Goal: Check status: Check status

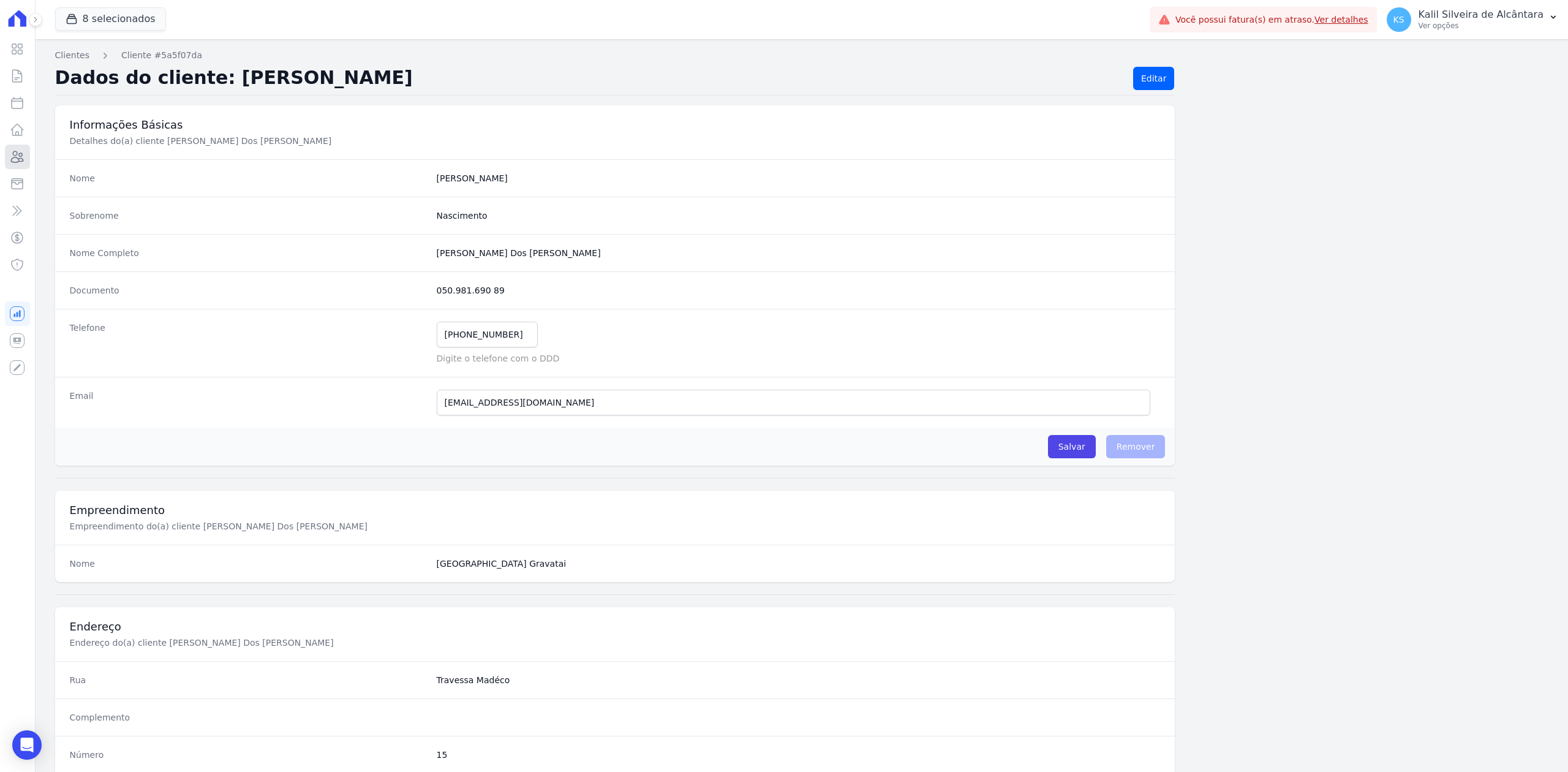
click at [22, 160] on icon at bounding box center [17, 157] width 15 height 15
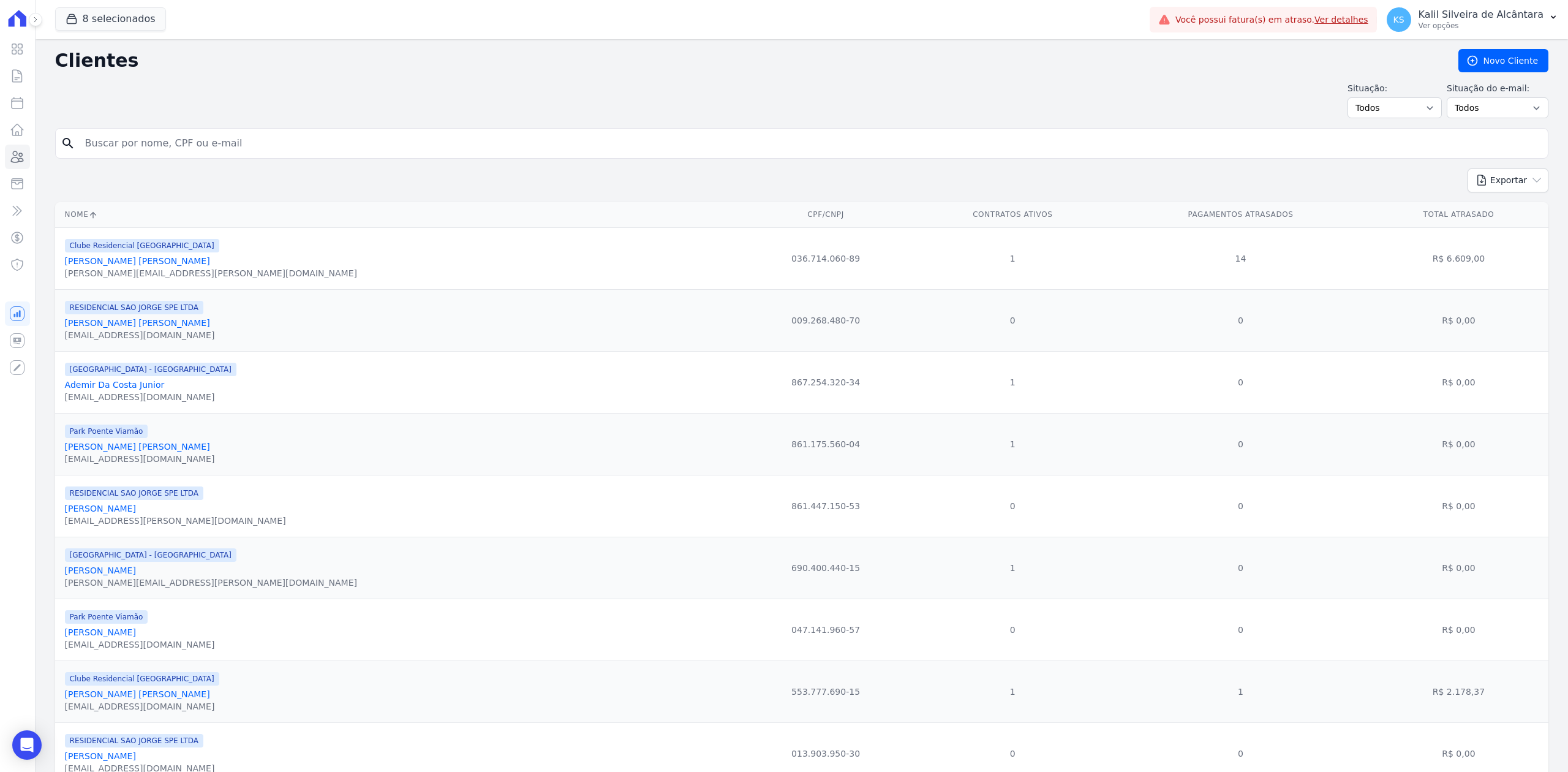
click at [236, 131] on input "search" at bounding box center [810, 144] width 1466 height 25
click at [183, 145] on input "maicon" at bounding box center [810, 144] width 1466 height 25
type input "maicon monel rosa"
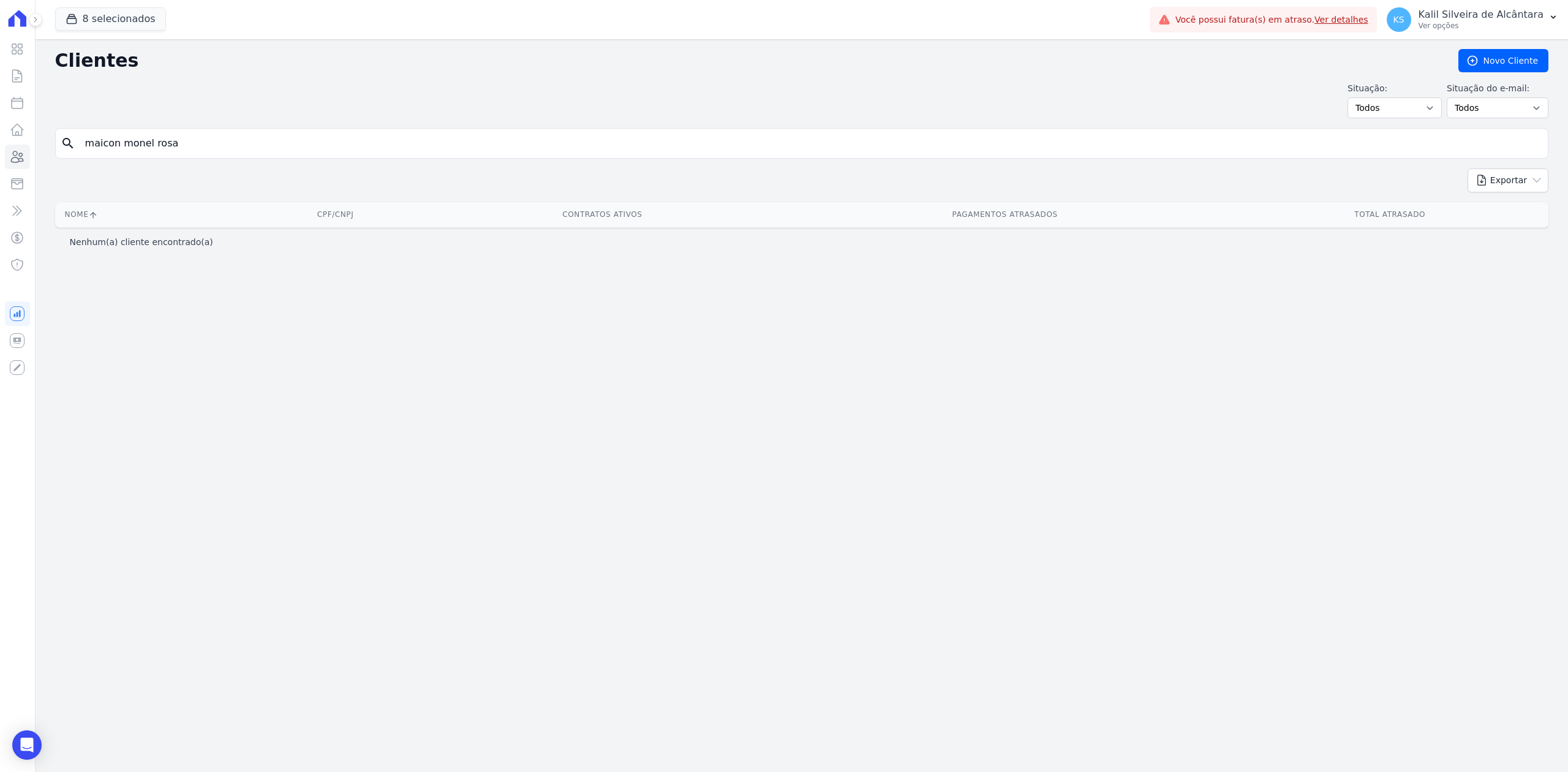
click at [172, 143] on input "maicon monel rosa" at bounding box center [810, 144] width 1466 height 25
type input "[PERSON_NAME]"
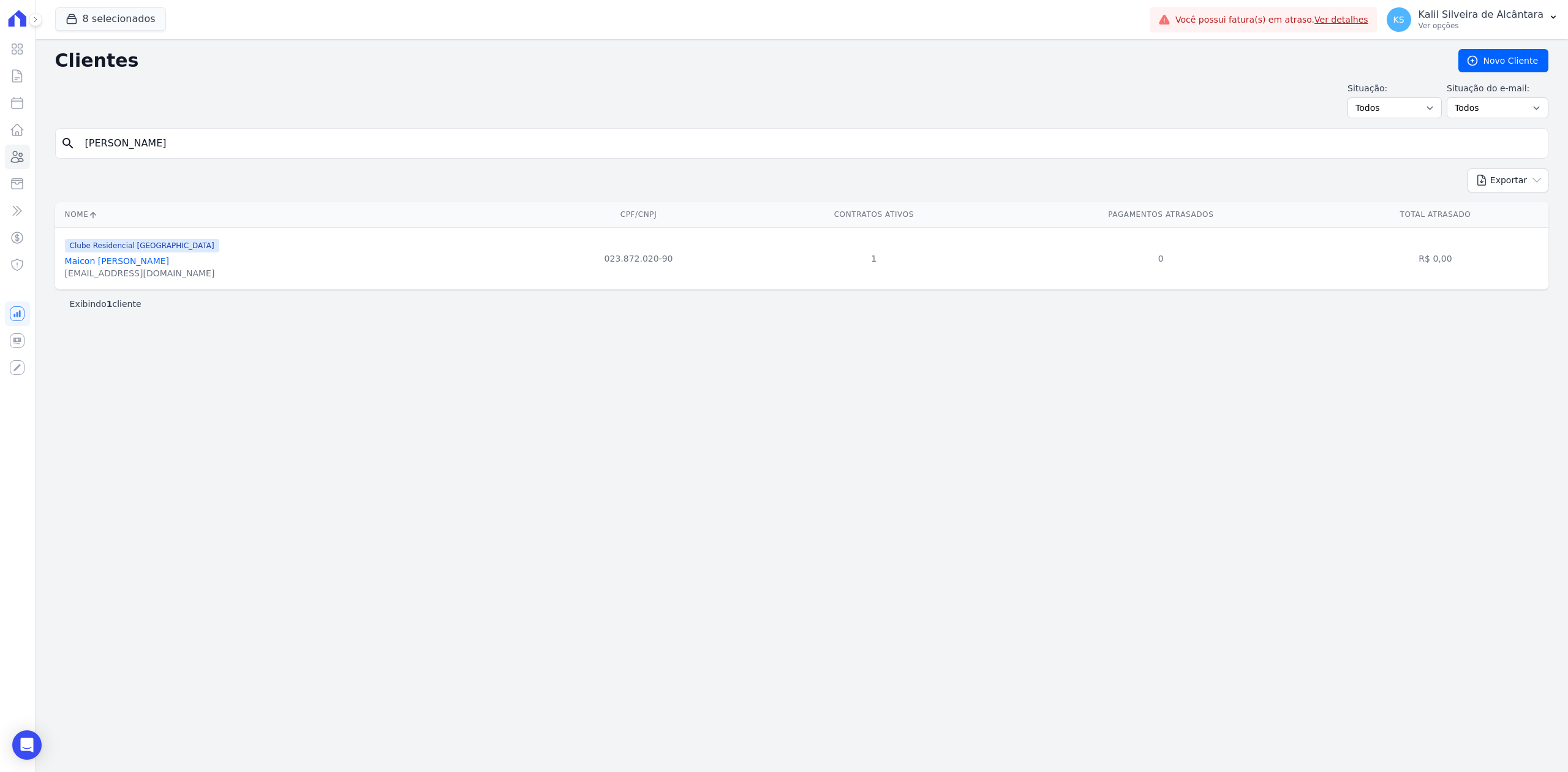
click at [143, 266] on link "Maicon [PERSON_NAME]" at bounding box center [117, 261] width 104 height 10
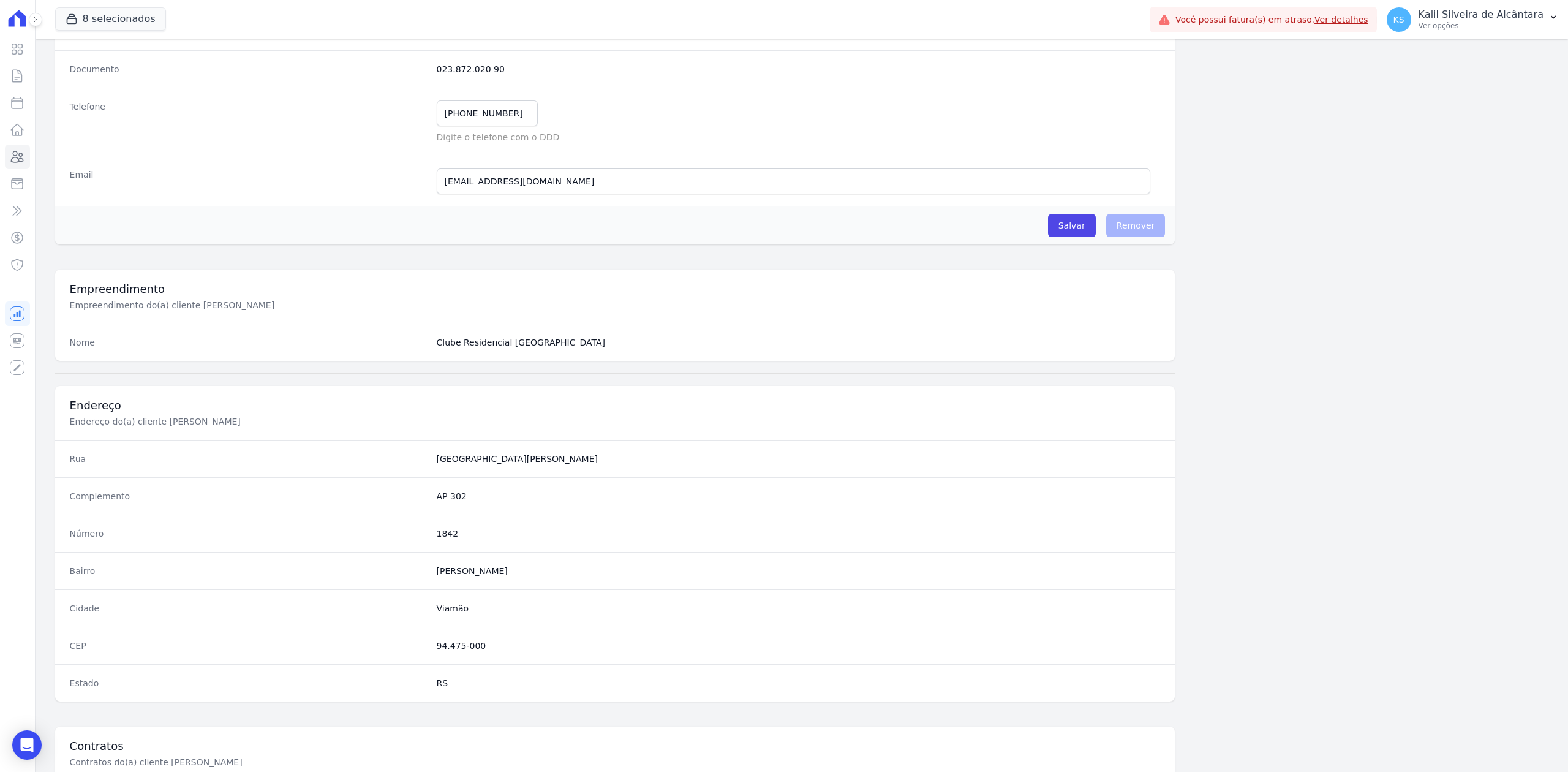
scroll to position [380, 0]
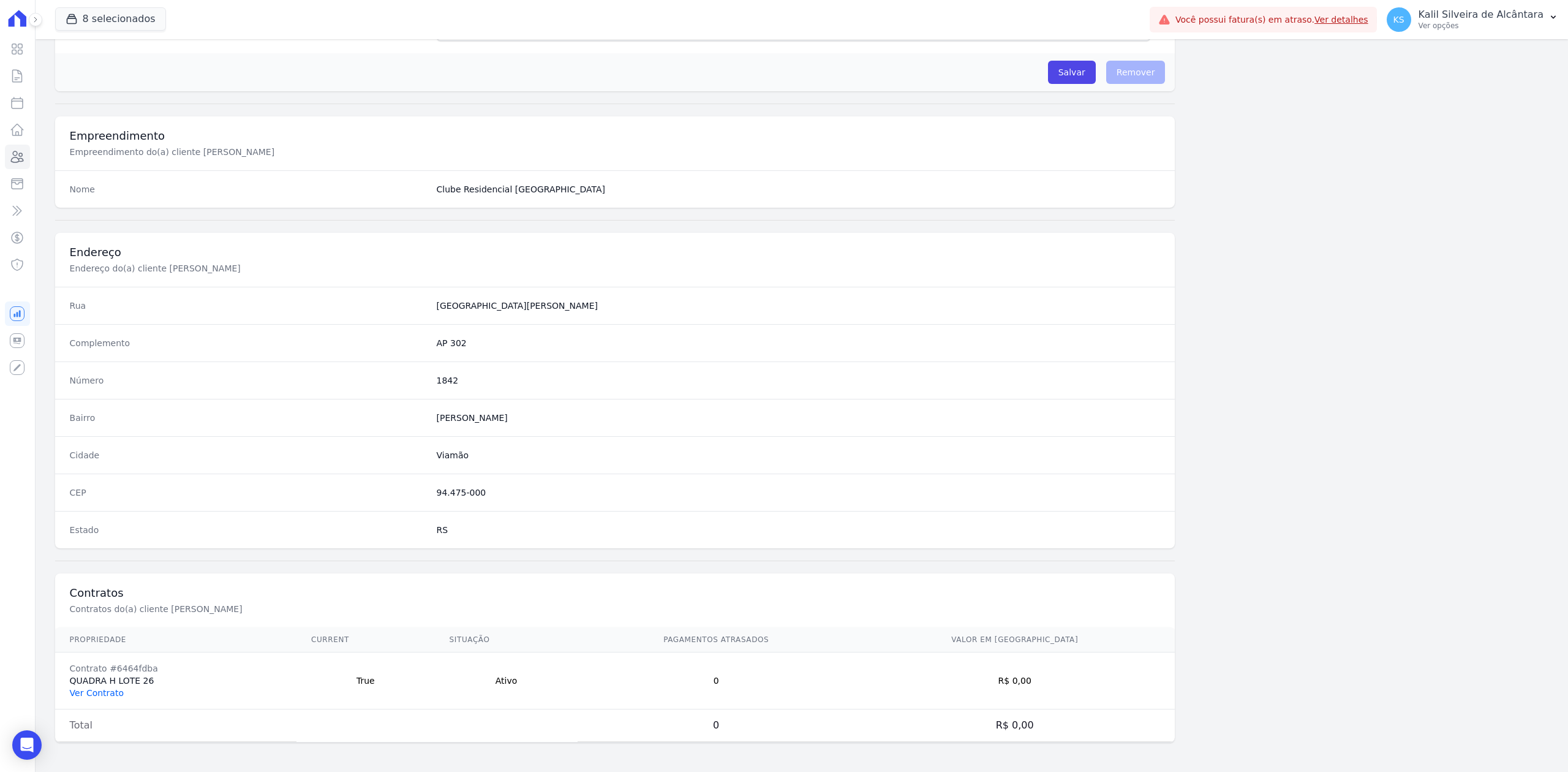
click at [76, 696] on link "Ver Contrato" at bounding box center [97, 693] width 54 height 10
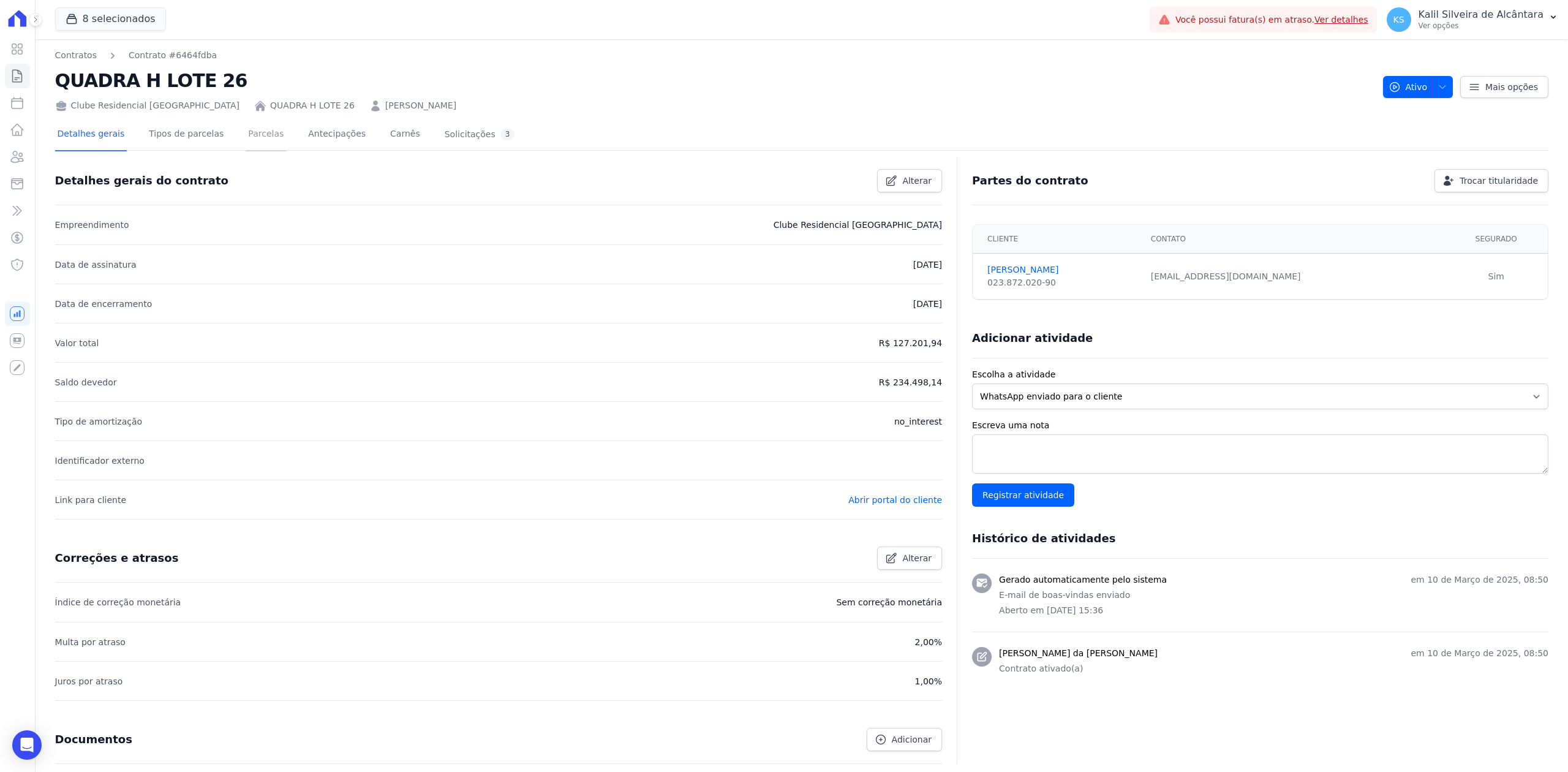
click at [251, 150] on link "Parcelas" at bounding box center [265, 135] width 40 height 32
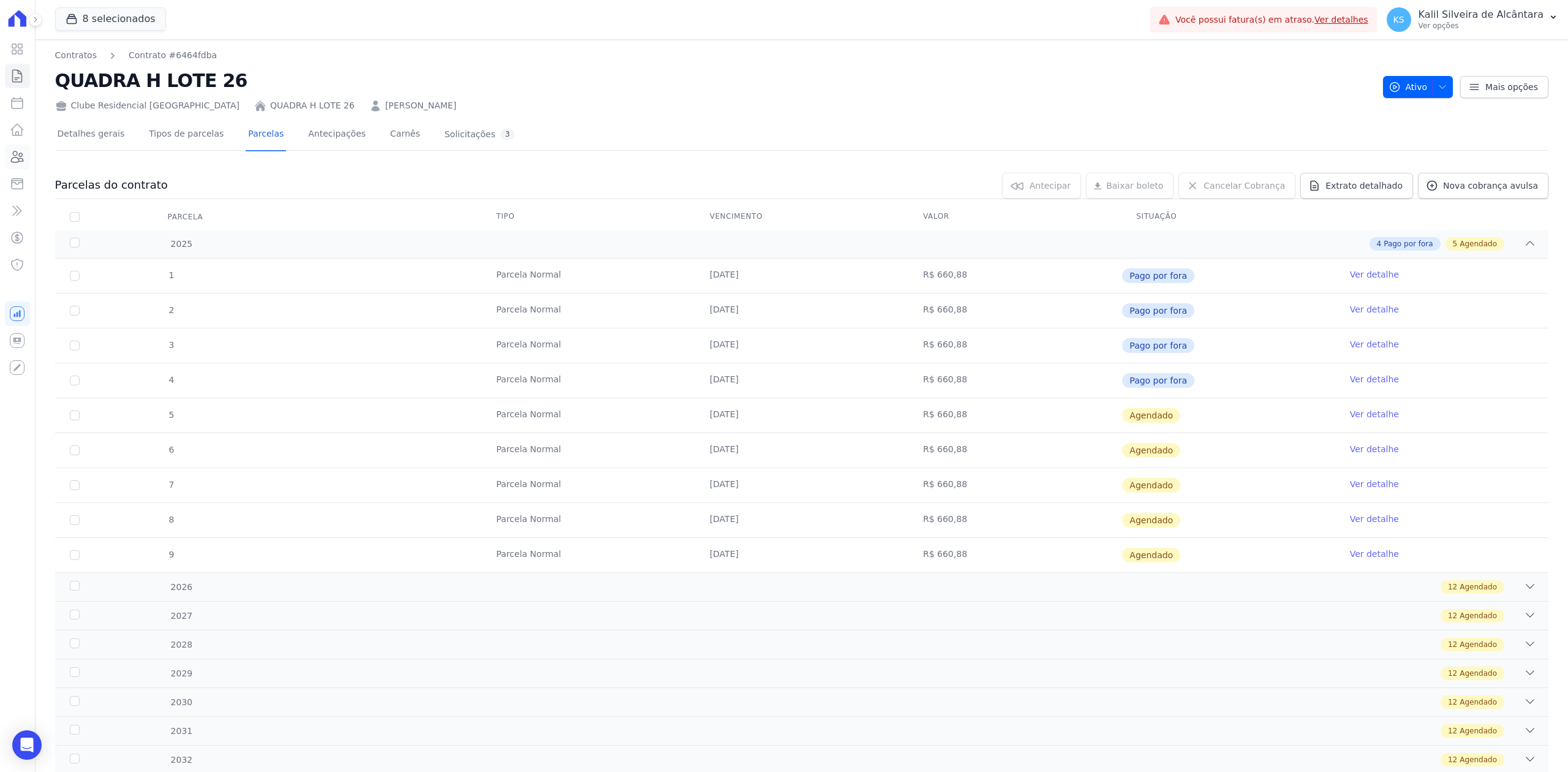
click at [11, 168] on link "Clientes" at bounding box center [17, 157] width 25 height 25
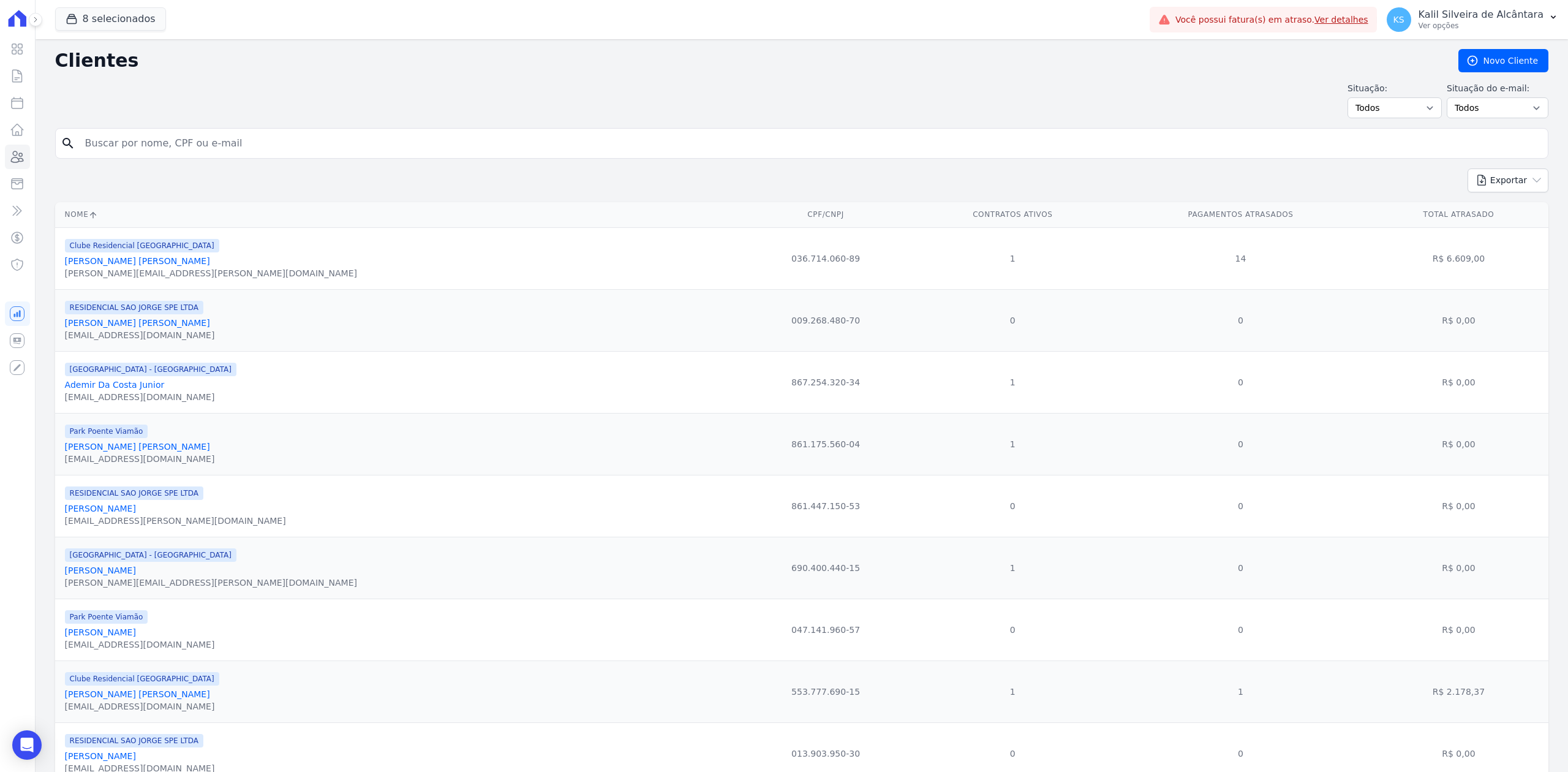
click at [297, 141] on input "search" at bounding box center [810, 144] width 1466 height 25
type input "[PERSON_NAME] [PERSON_NAME] DA COSTA [PERSON_NAME]"
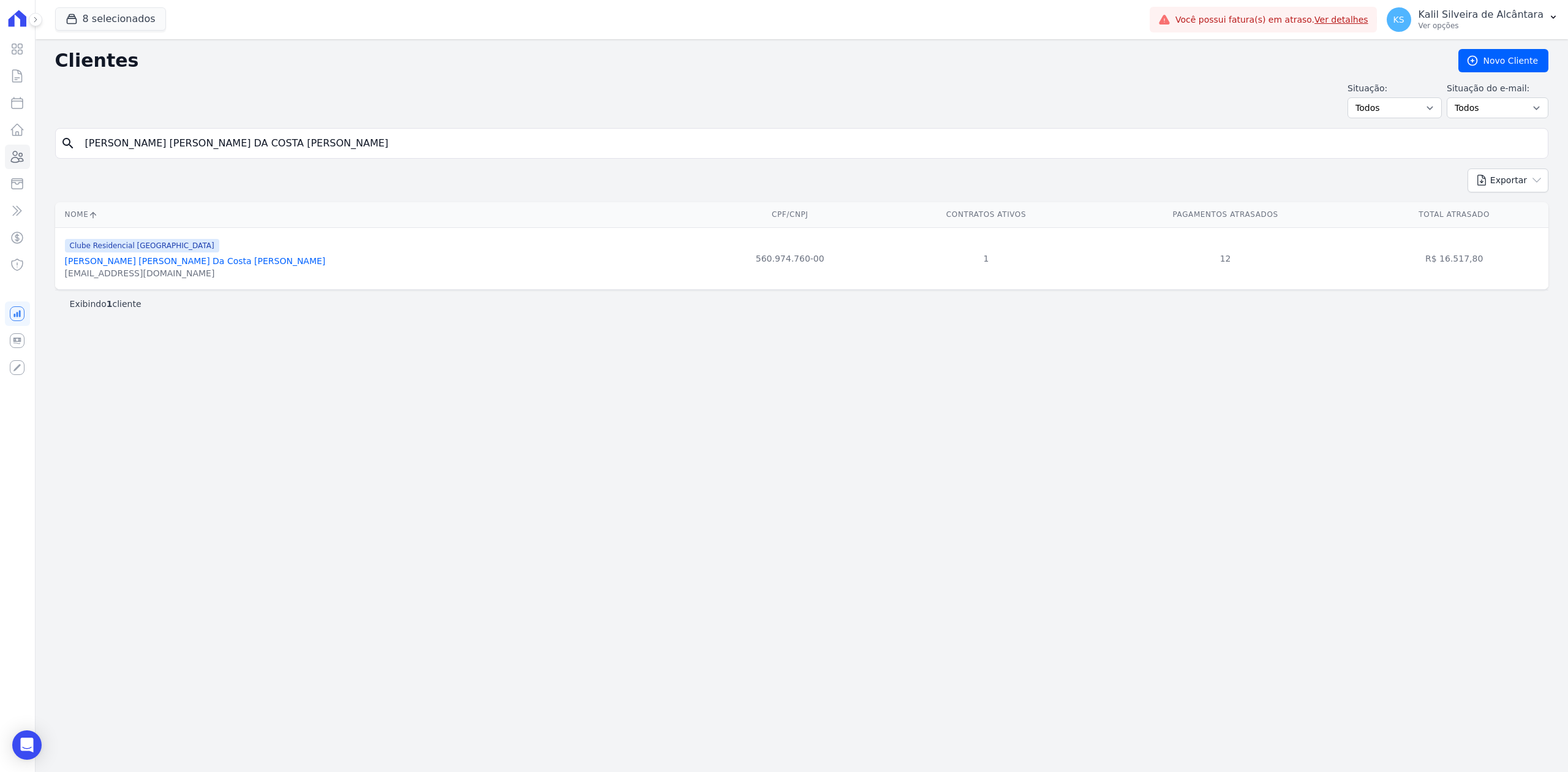
click at [215, 264] on link "[PERSON_NAME] [PERSON_NAME] Da Costa [PERSON_NAME]" at bounding box center [196, 261] width 261 height 10
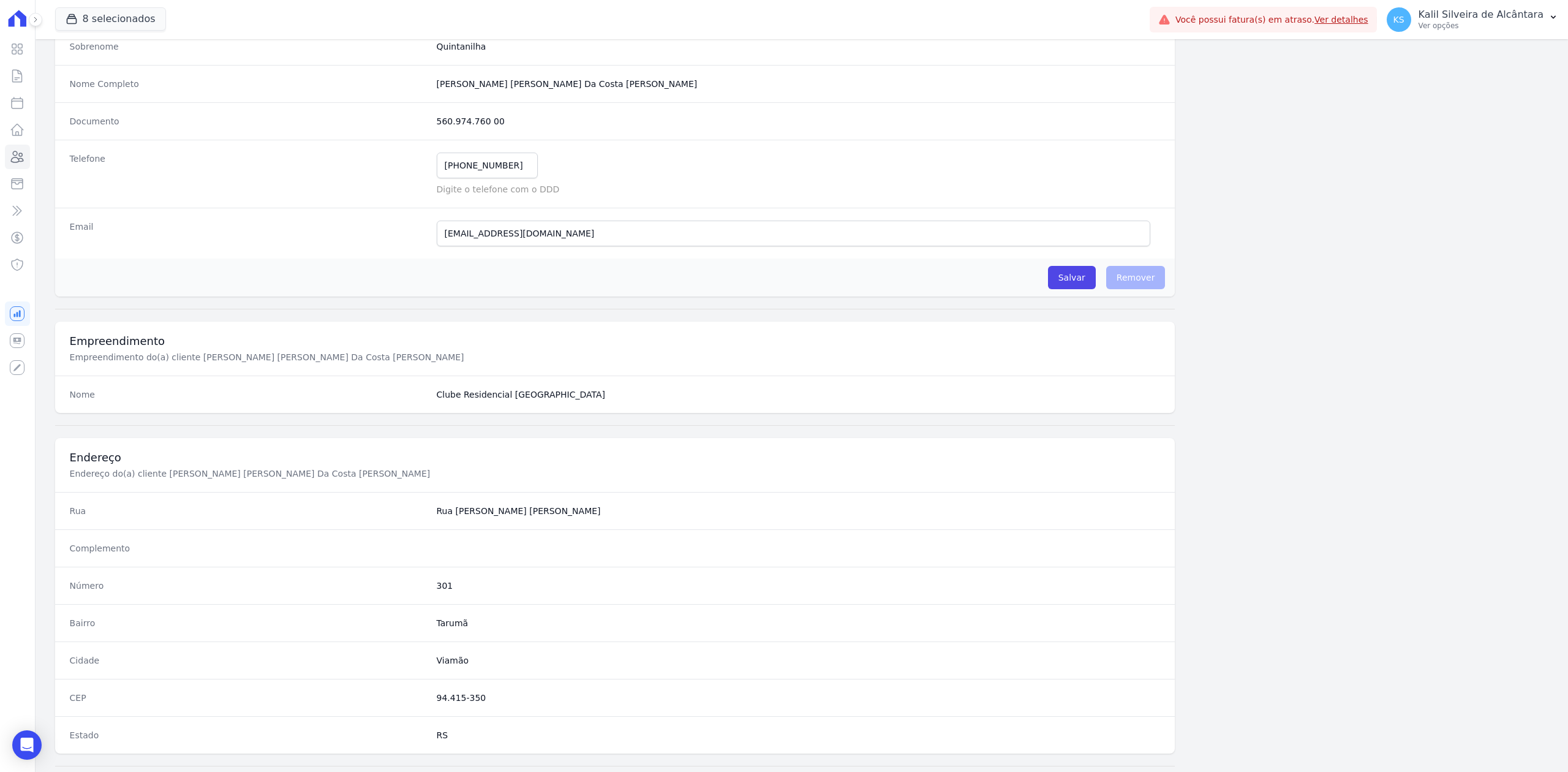
scroll to position [380, 0]
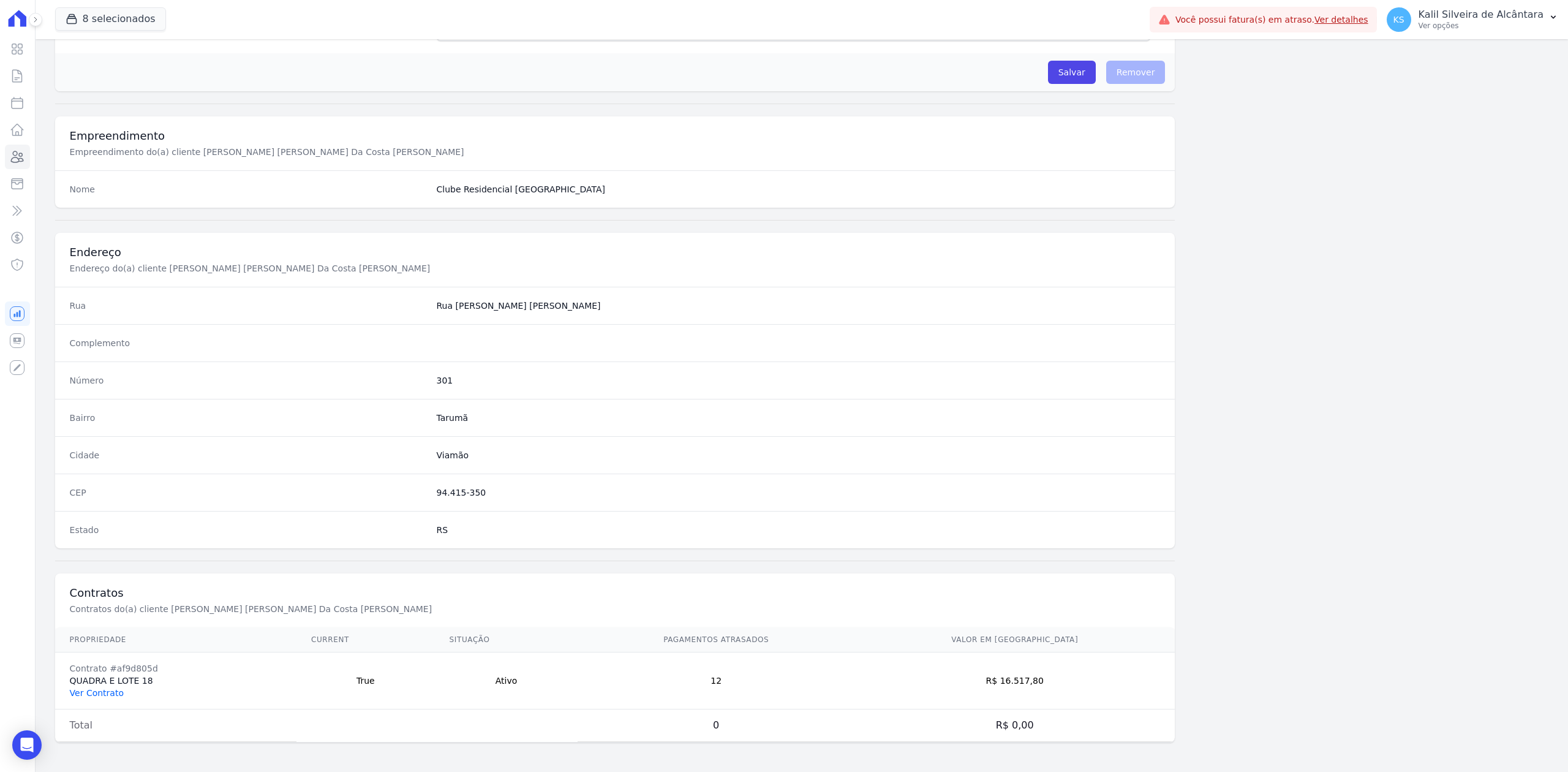
click at [108, 691] on link "Ver Contrato" at bounding box center [97, 693] width 54 height 10
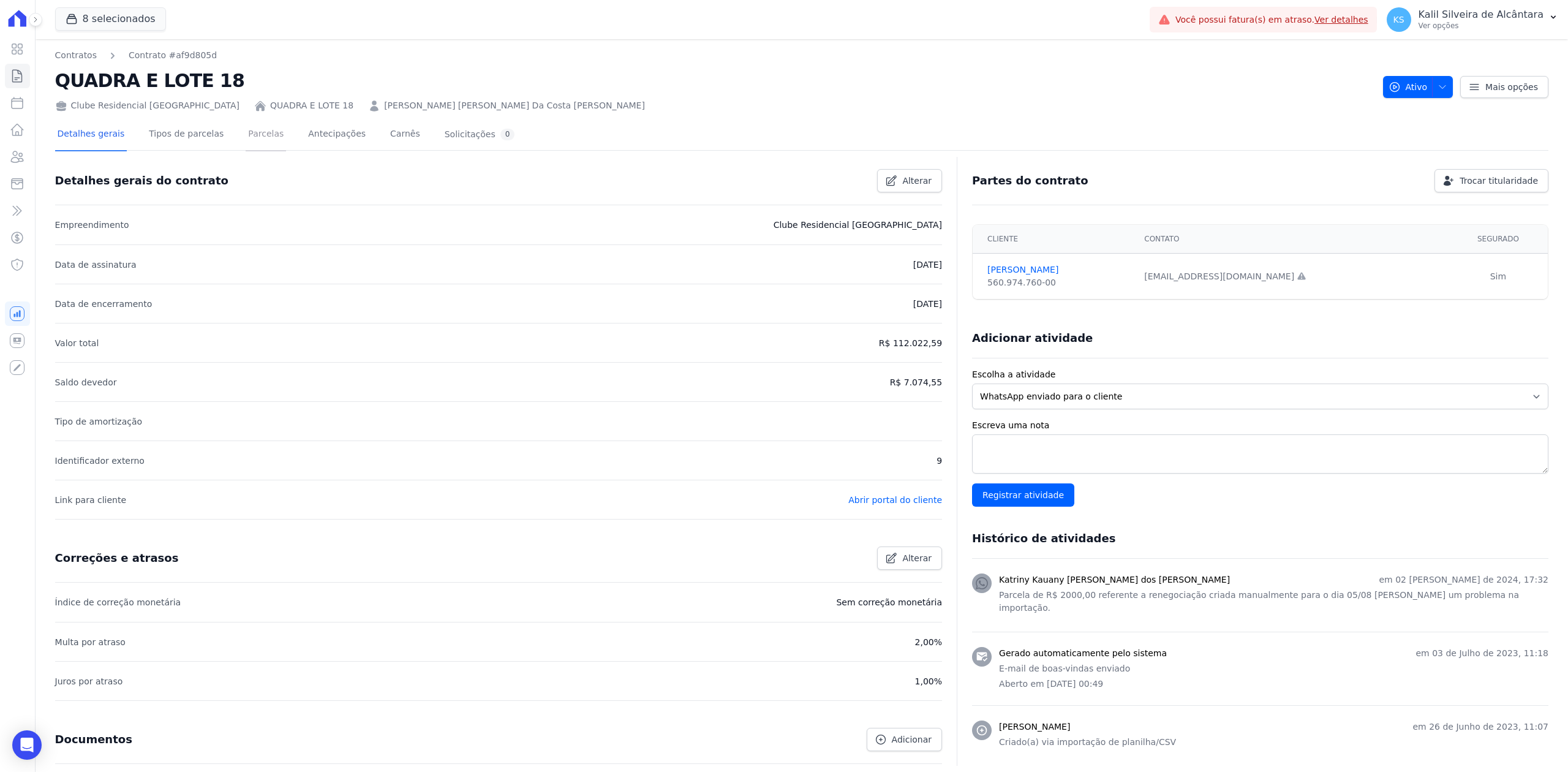
click at [249, 133] on link "Parcelas" at bounding box center [265, 135] width 40 height 32
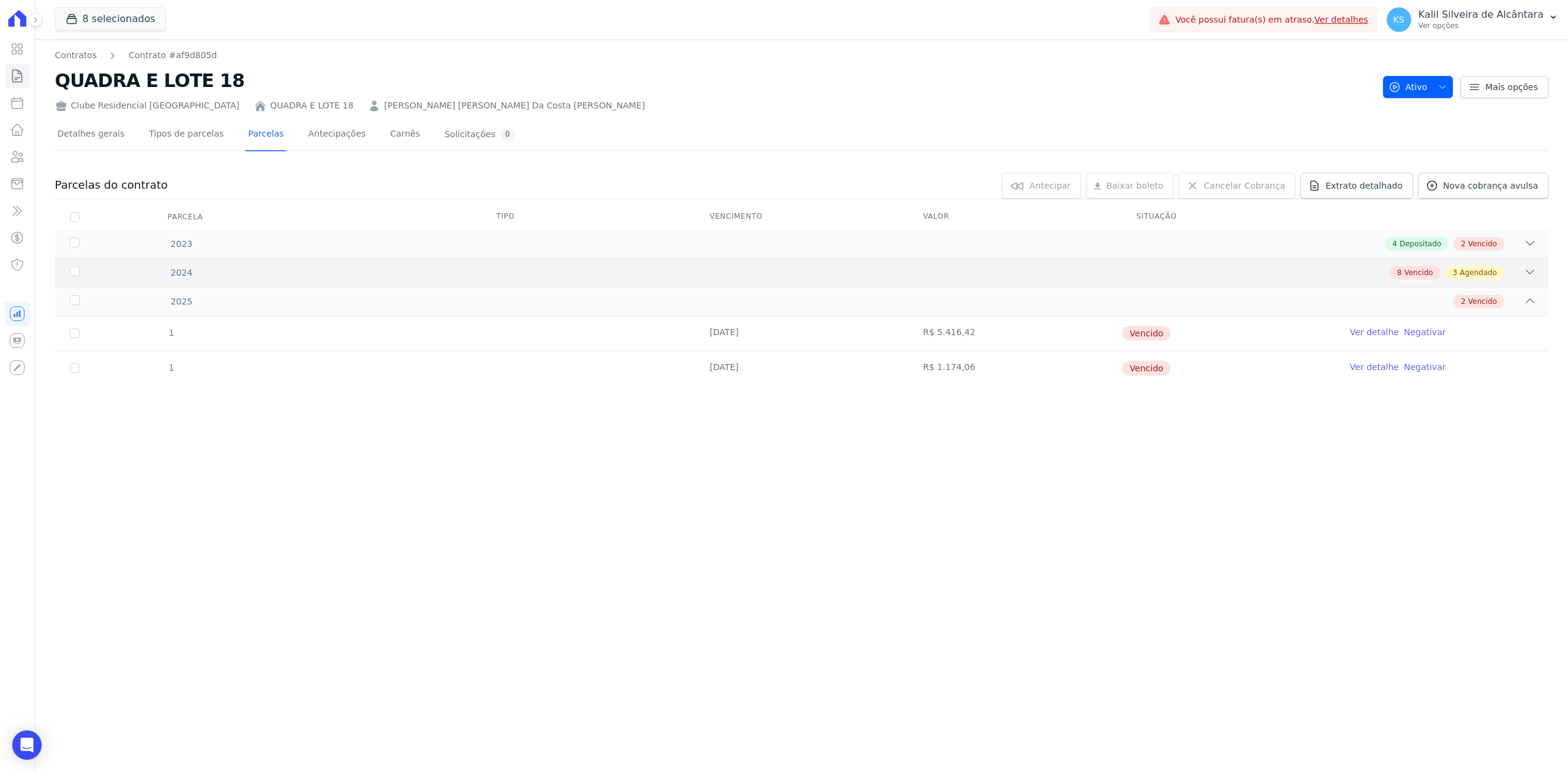
click at [1517, 270] on div "8 Vencido 3 Agendado" at bounding box center [875, 273] width 1321 height 13
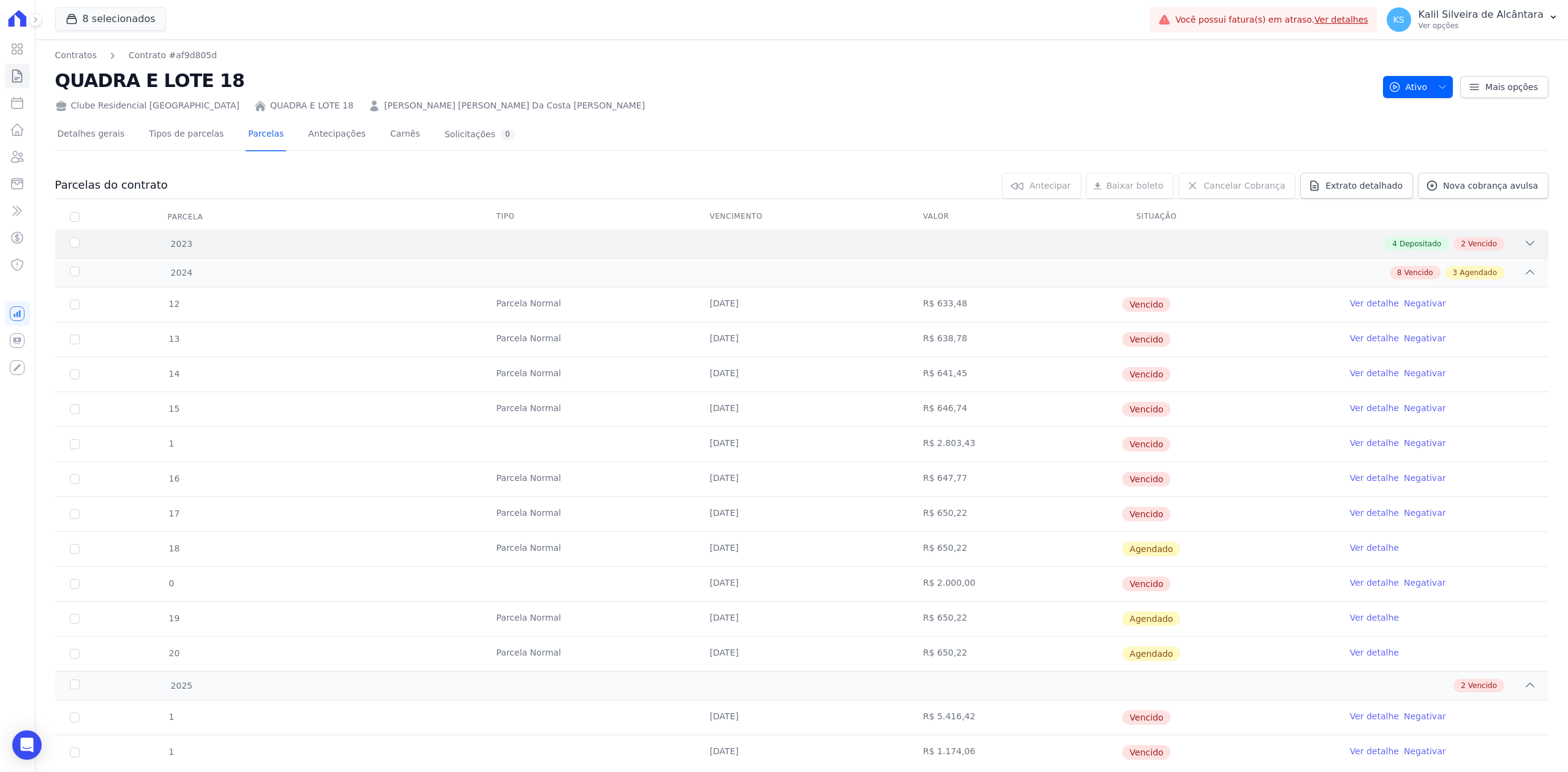
click at [1505, 251] on div "2023 4 Depositado 2 Vencido" at bounding box center [802, 244] width 1494 height 28
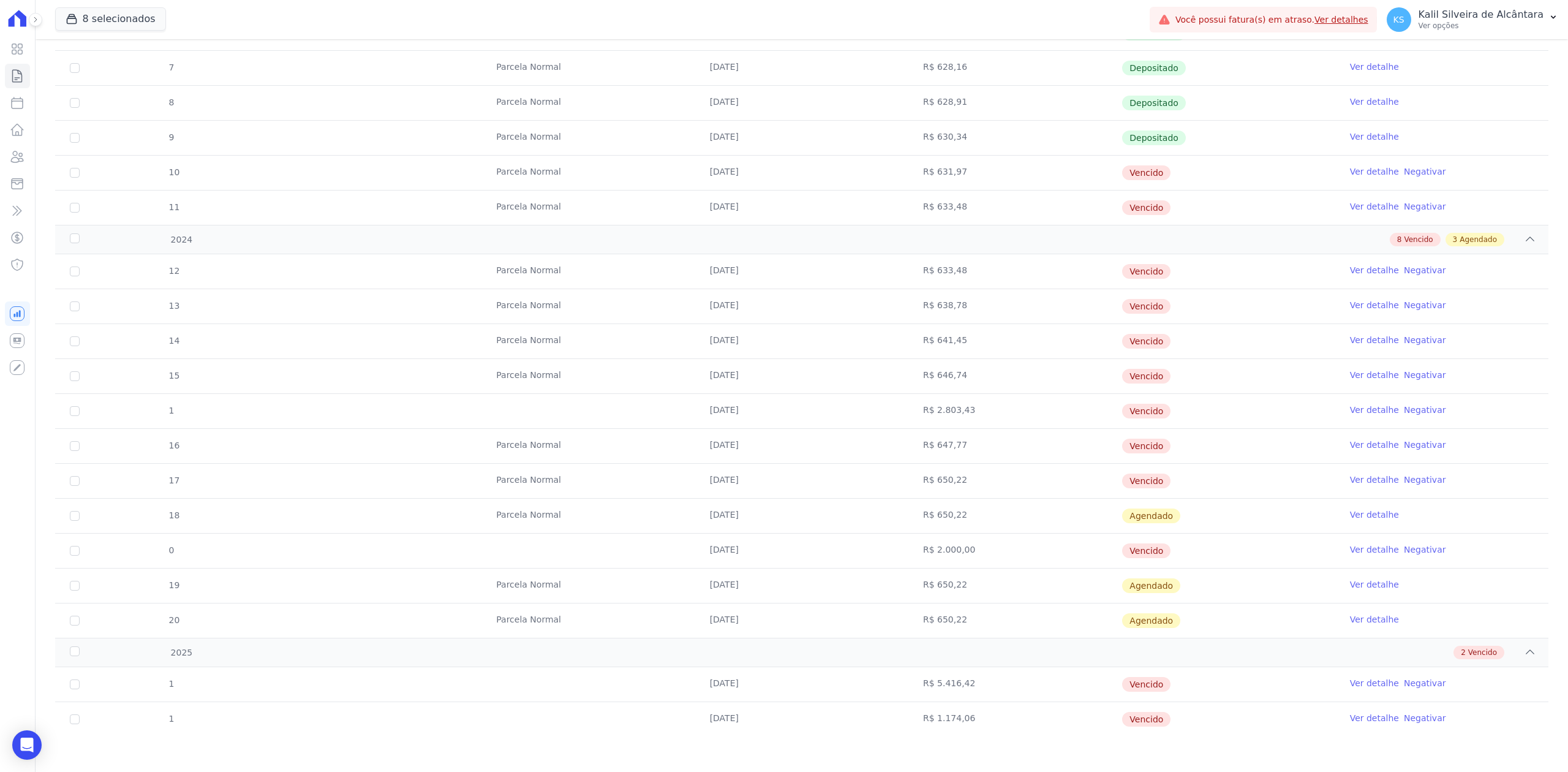
scroll to position [248, 0]
click at [1350, 717] on link "Ver detalhe" at bounding box center [1374, 717] width 49 height 12
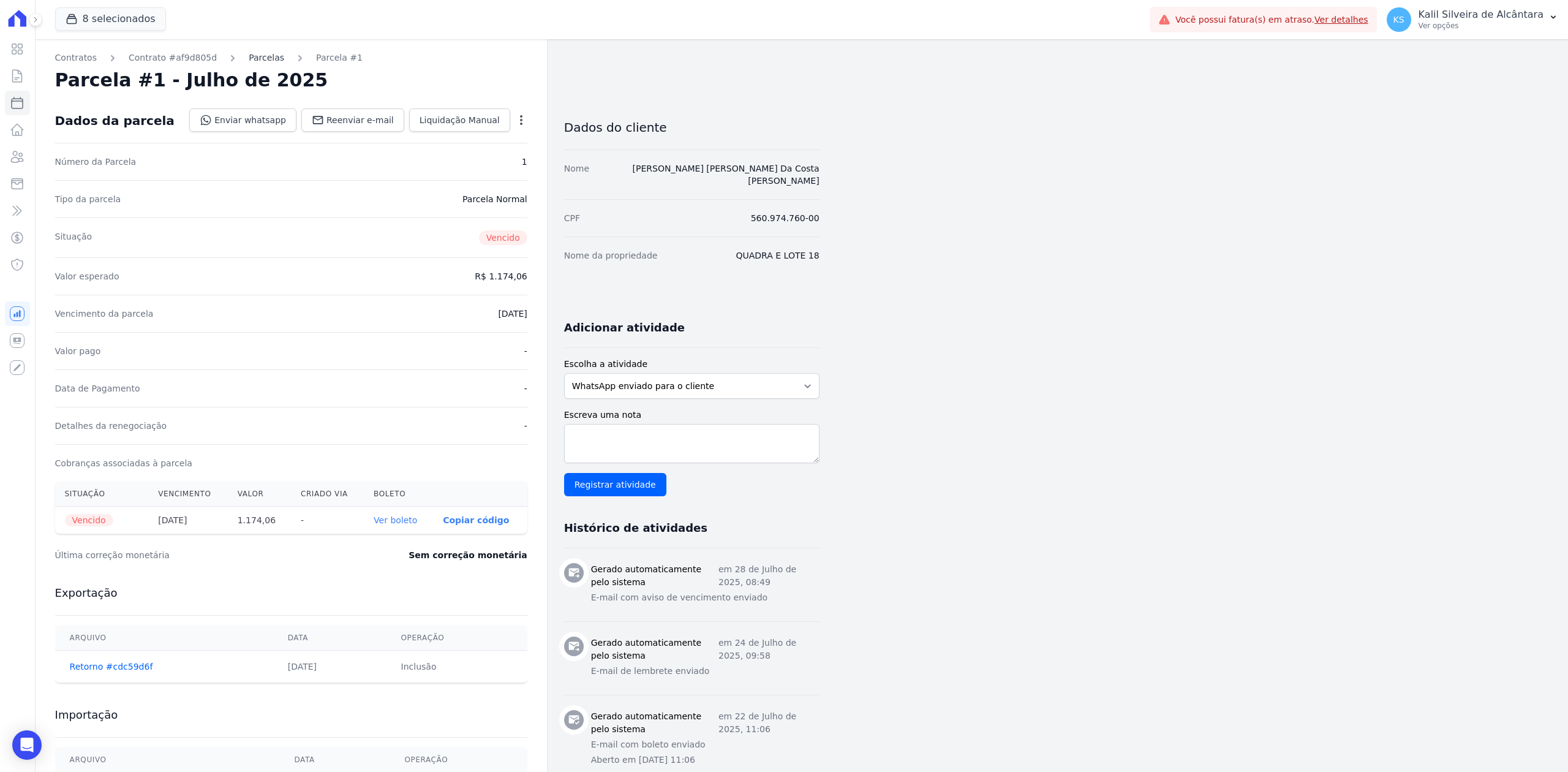
click at [260, 55] on link "Parcelas" at bounding box center [266, 58] width 36 height 13
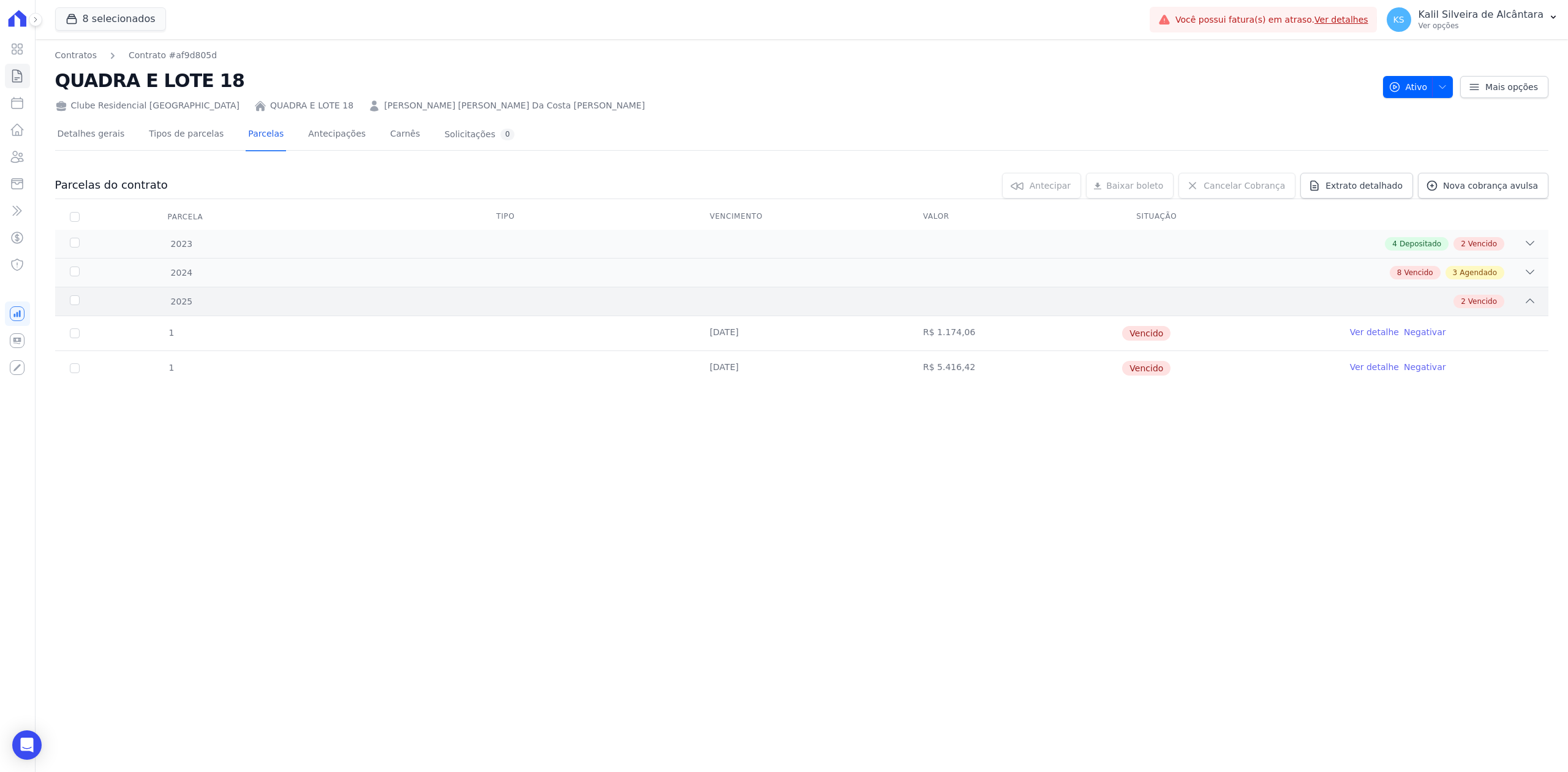
click at [1532, 307] on icon at bounding box center [1530, 301] width 12 height 12
click at [1530, 293] on div "2025 2 Vencido" at bounding box center [802, 301] width 1494 height 29
click at [1530, 279] on div at bounding box center [1530, 273] width 12 height 13
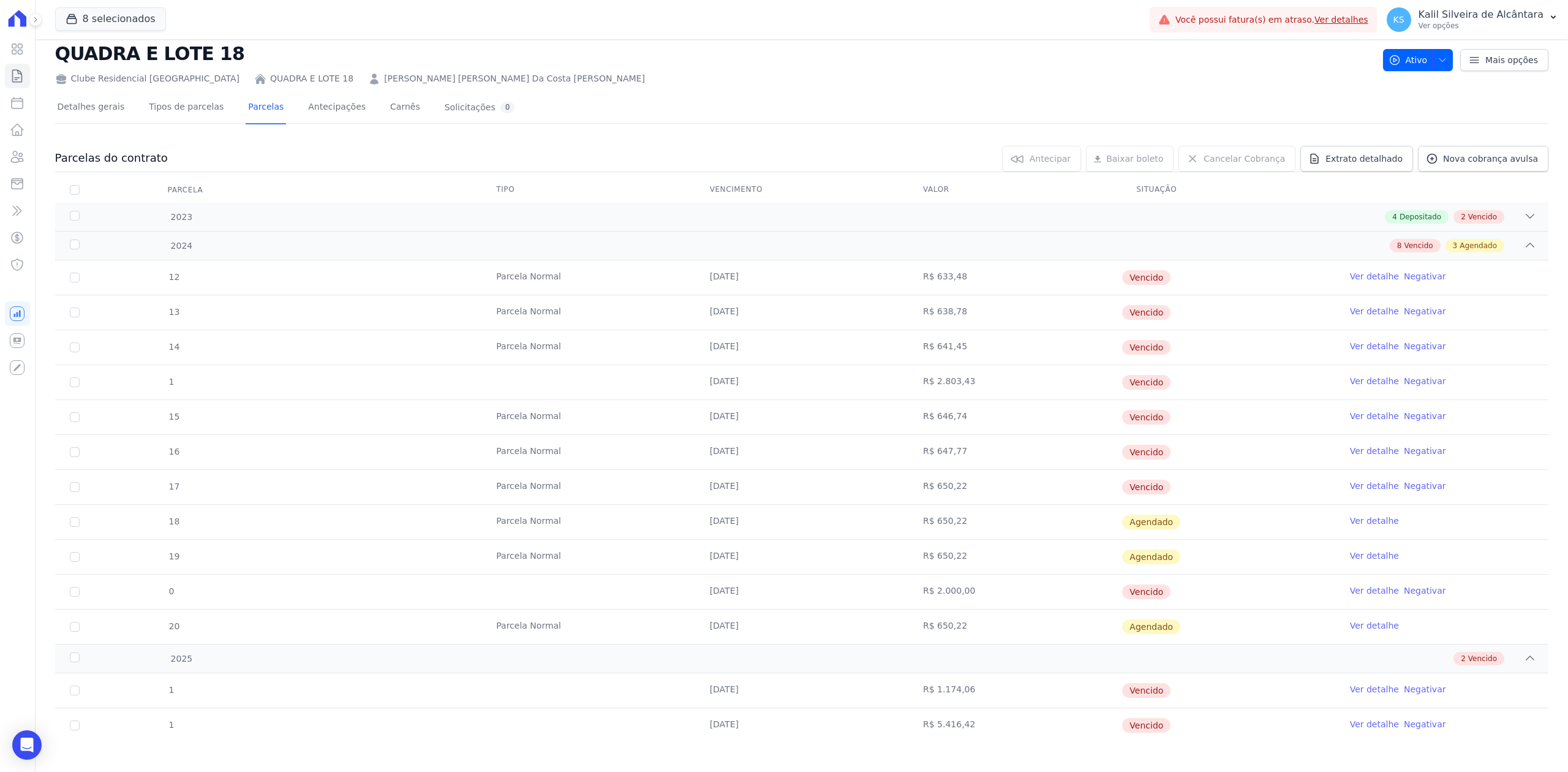
scroll to position [37, 0]
